Goal: Task Accomplishment & Management: Manage account settings

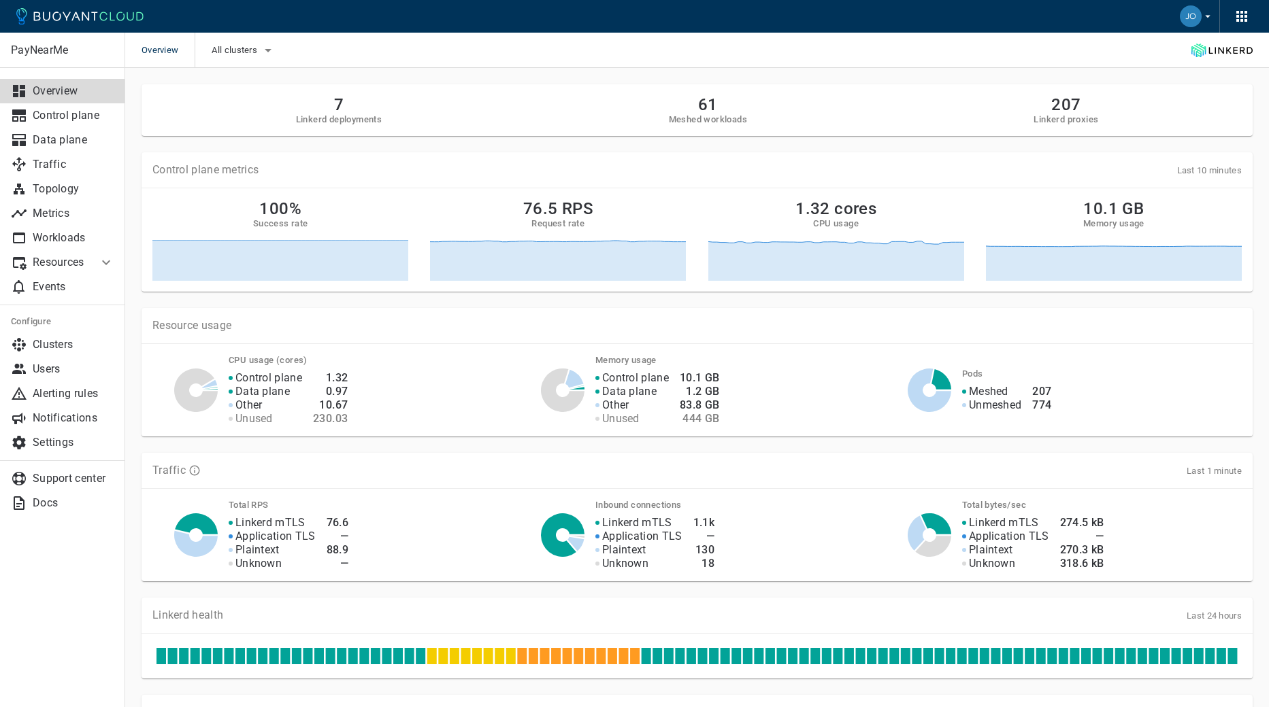
click at [66, 373] on p "Users" at bounding box center [74, 370] width 82 height 14
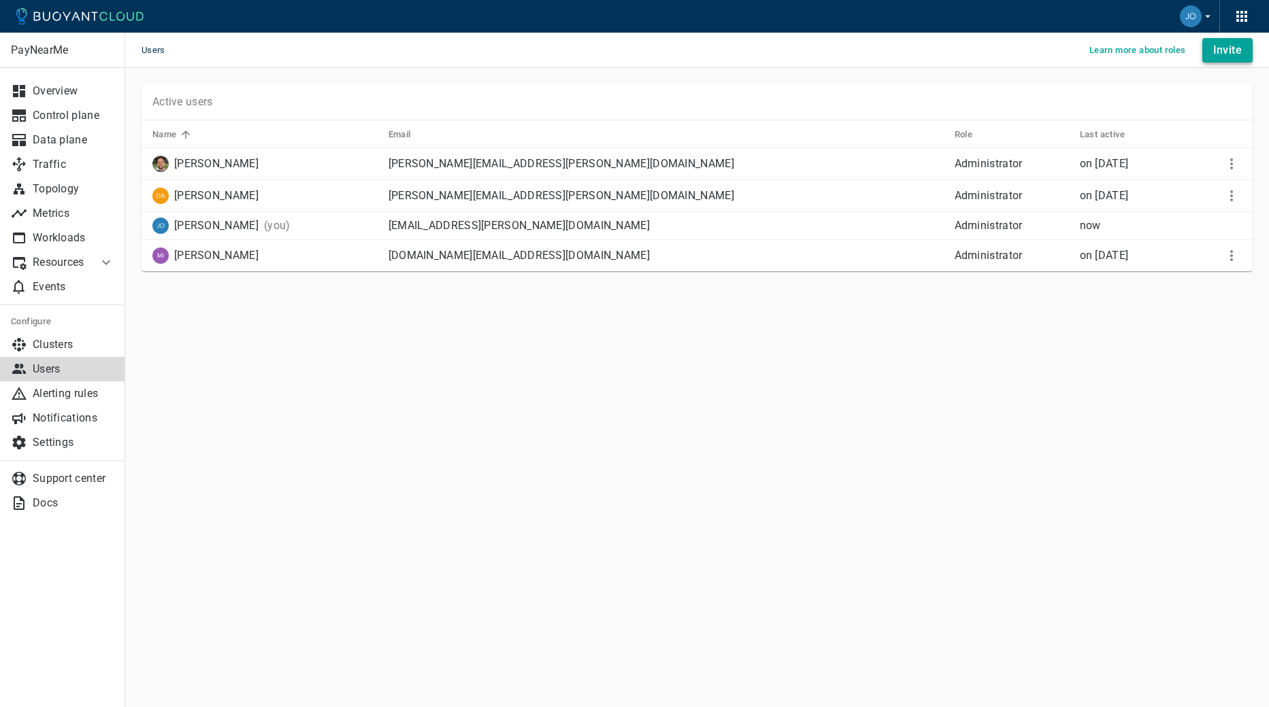
click at [1230, 54] on h4 "Invite" at bounding box center [1227, 51] width 29 height 14
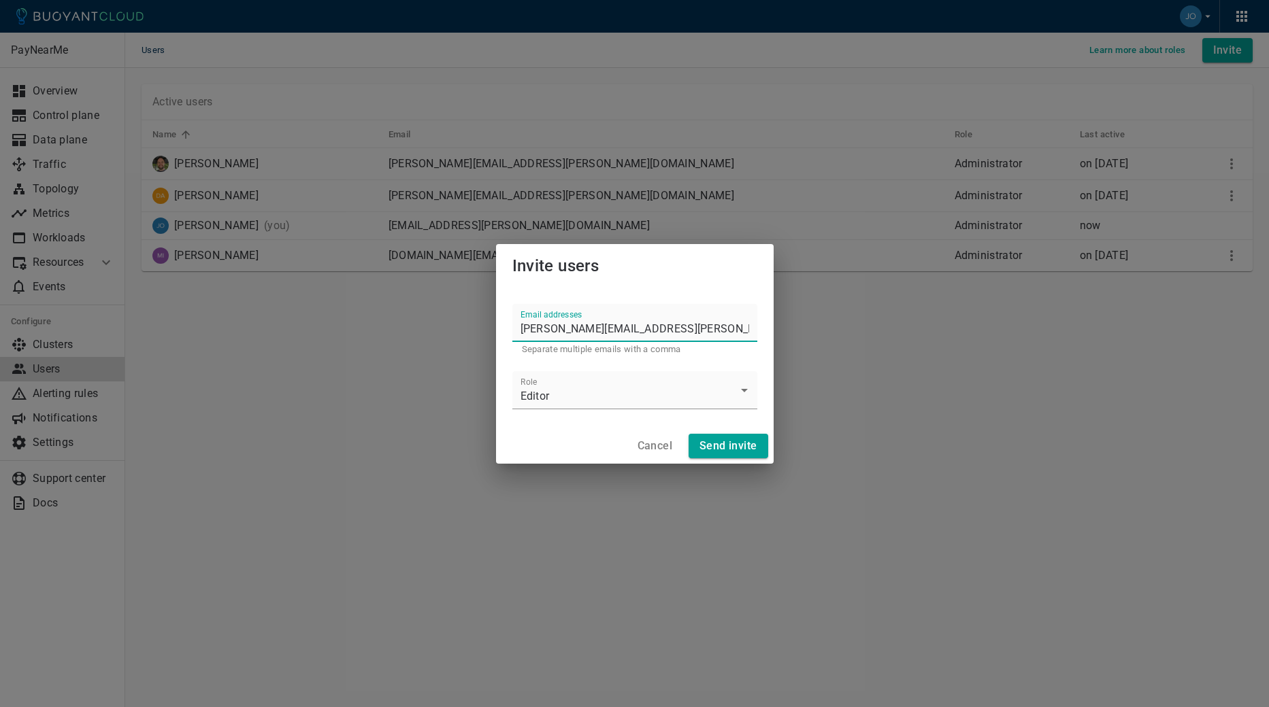
type input "[PERSON_NAME][EMAIL_ADDRESS][PERSON_NAME][DOMAIN_NAME]"
click at [546, 417] on div "Email addresses [PERSON_NAME][EMAIL_ADDRESS][PERSON_NAME][DOMAIN_NAME] Separate…" at bounding box center [635, 358] width 278 height 141
click at [547, 392] on body "Users Learn more about roles Invite PayNearMe Overview Control plane Data plane…" at bounding box center [634, 353] width 1269 height 707
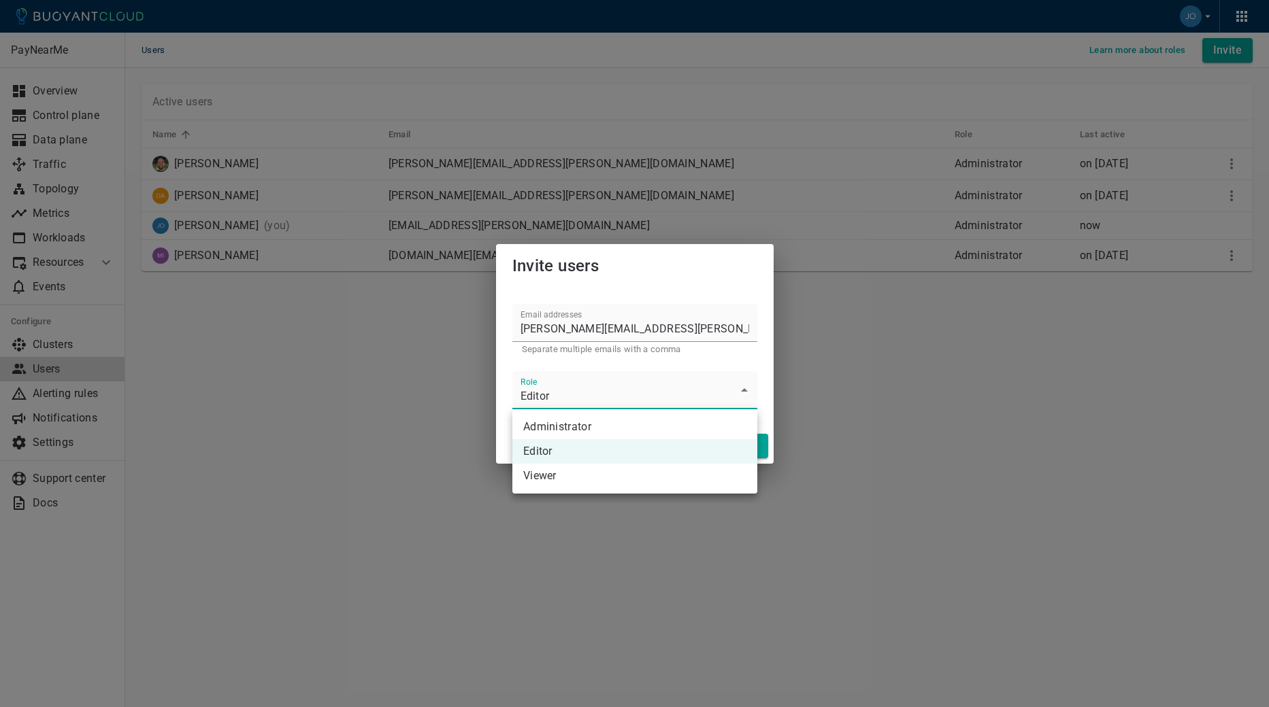
click at [552, 424] on li "Administrator" at bounding box center [634, 427] width 245 height 24
type input "Administrator"
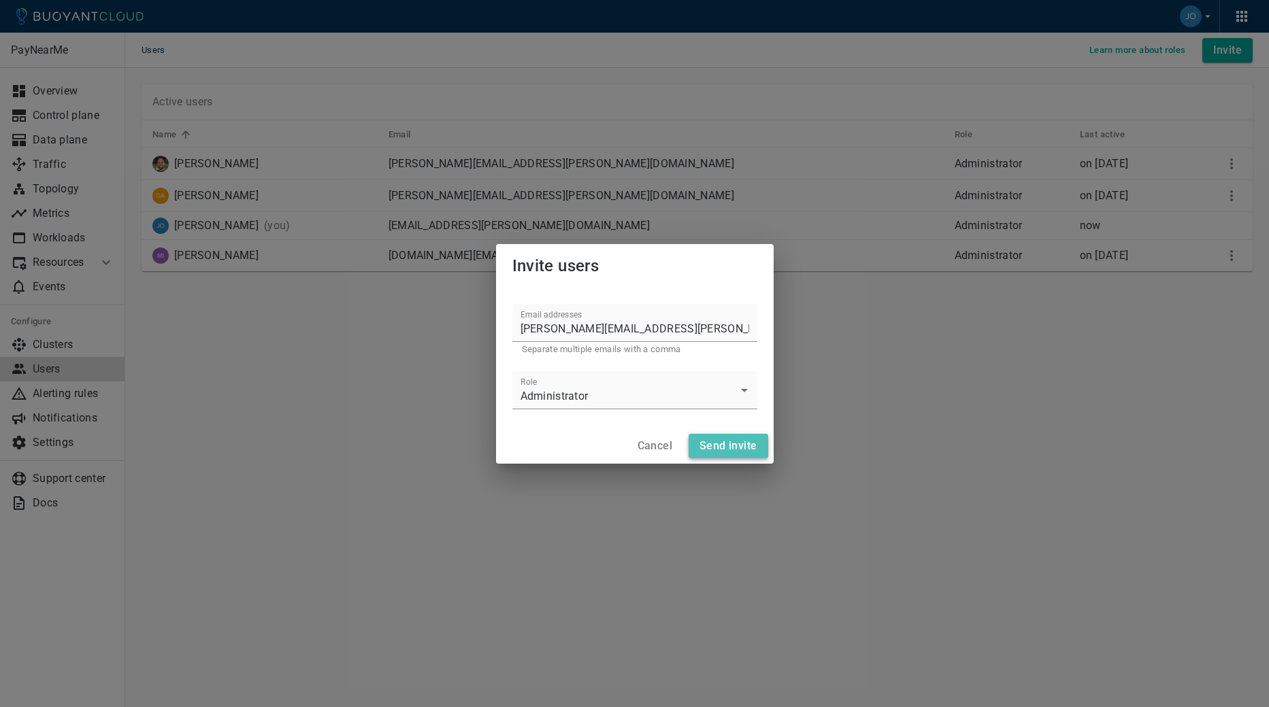
click at [733, 443] on h4 "Send invite" at bounding box center [727, 446] width 57 height 14
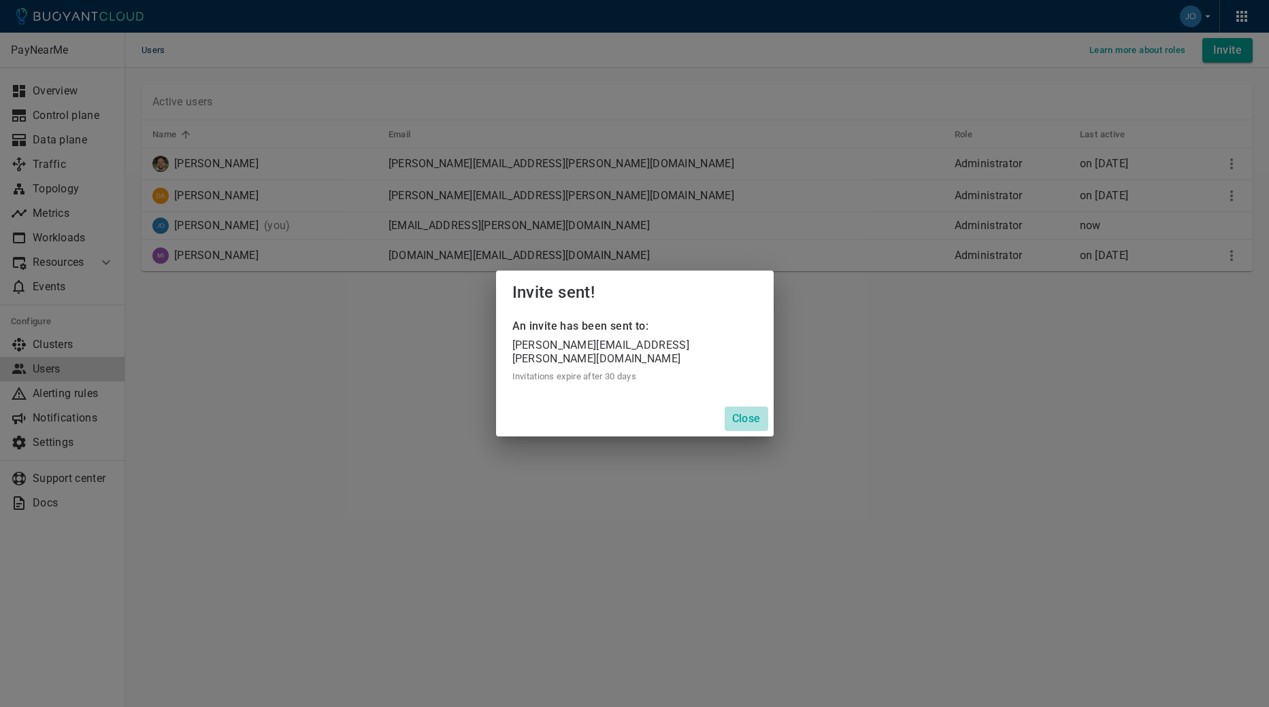
click at [746, 414] on h4 "Close" at bounding box center [746, 419] width 29 height 14
